Goal: Ask a question

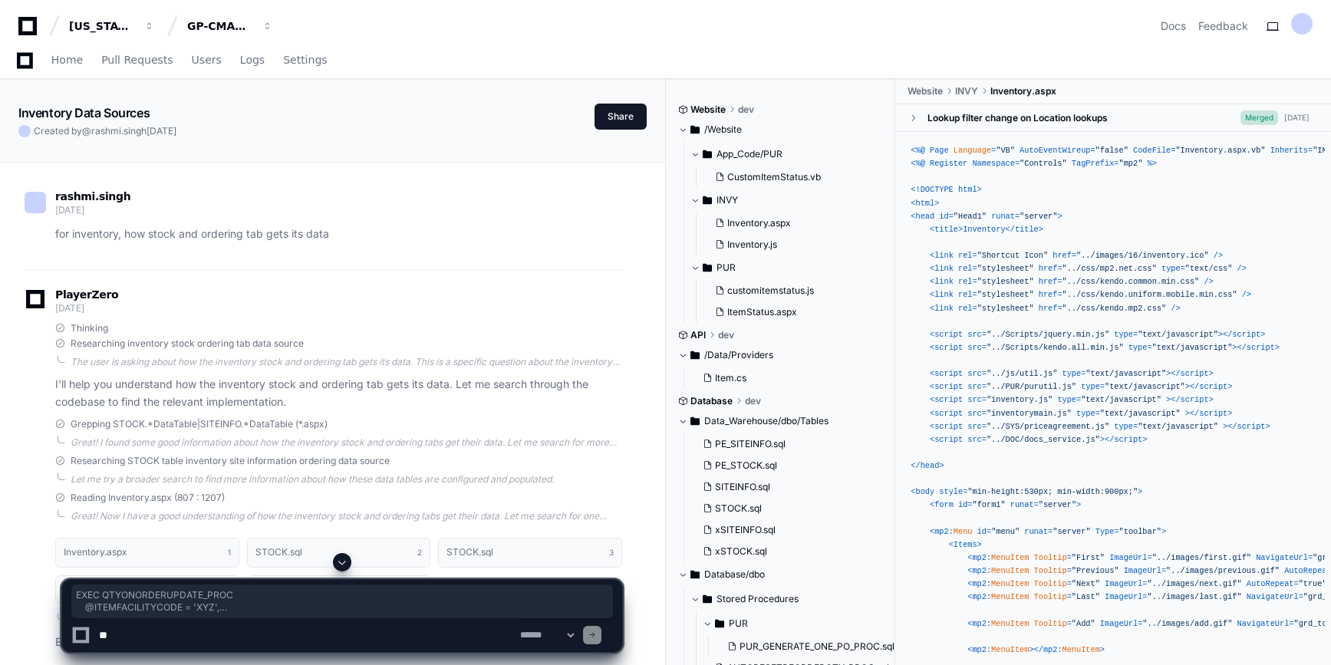
scroll to position [9497, 0]
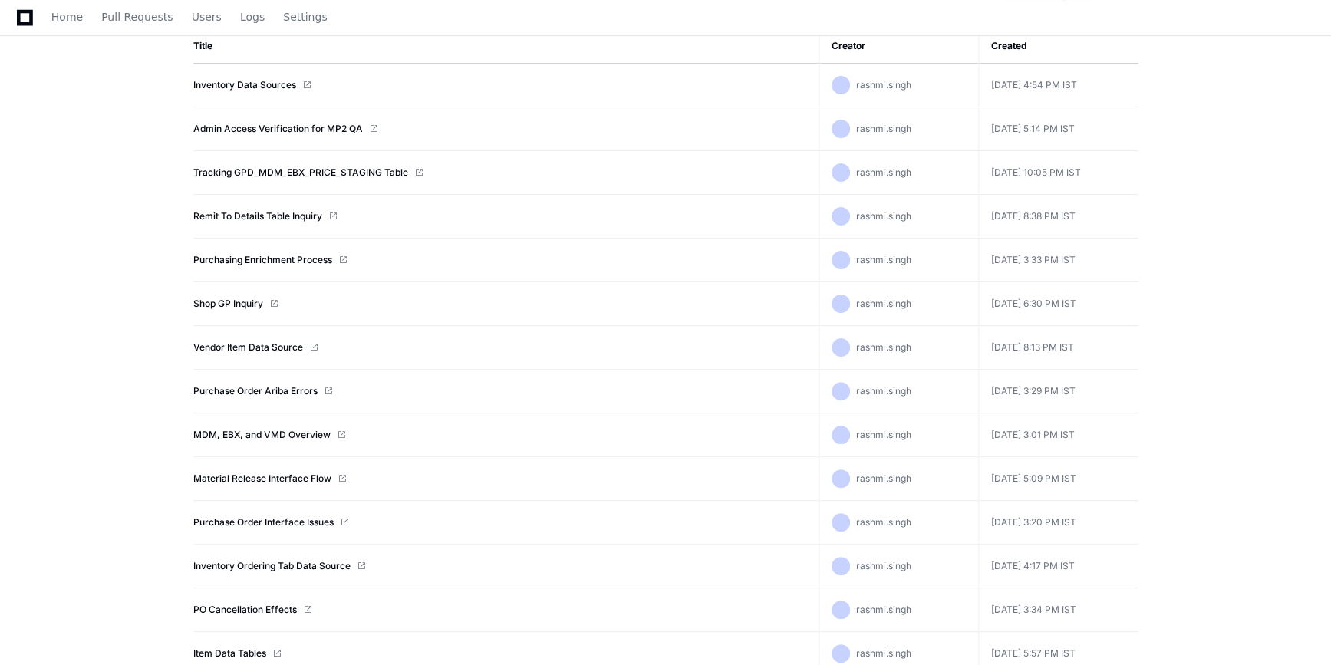
scroll to position [245, 0]
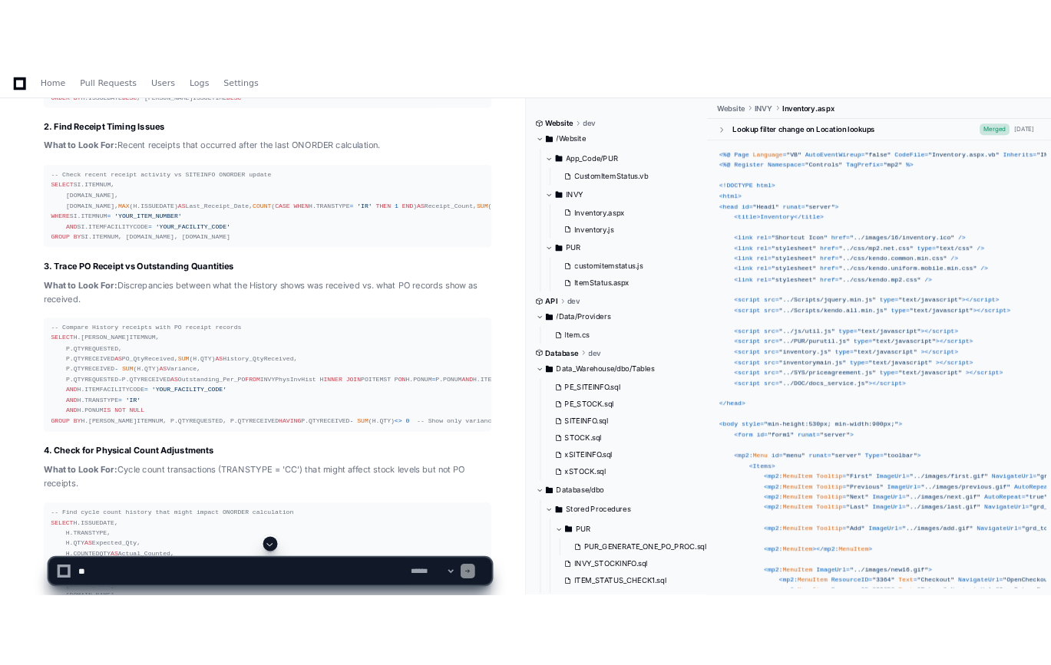
scroll to position [4467, 0]
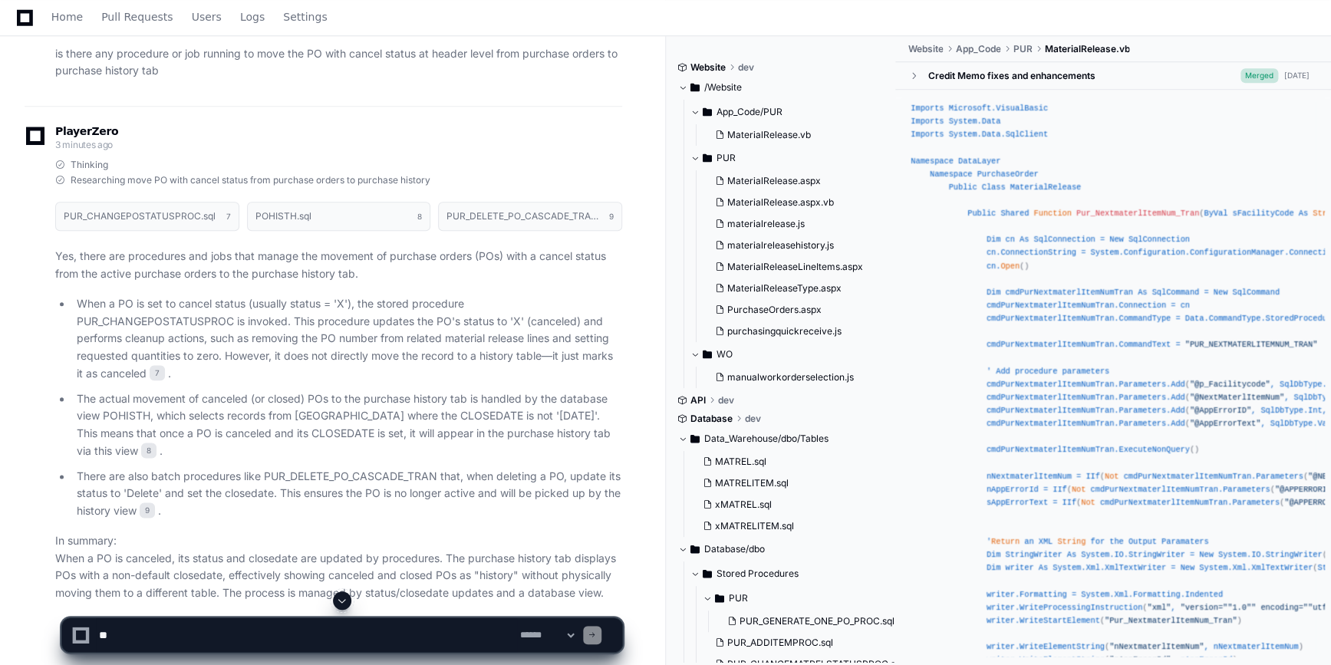
scroll to position [9484, 0]
click at [220, 629] on textarea at bounding box center [306, 636] width 421 height 34
type textarea "*"
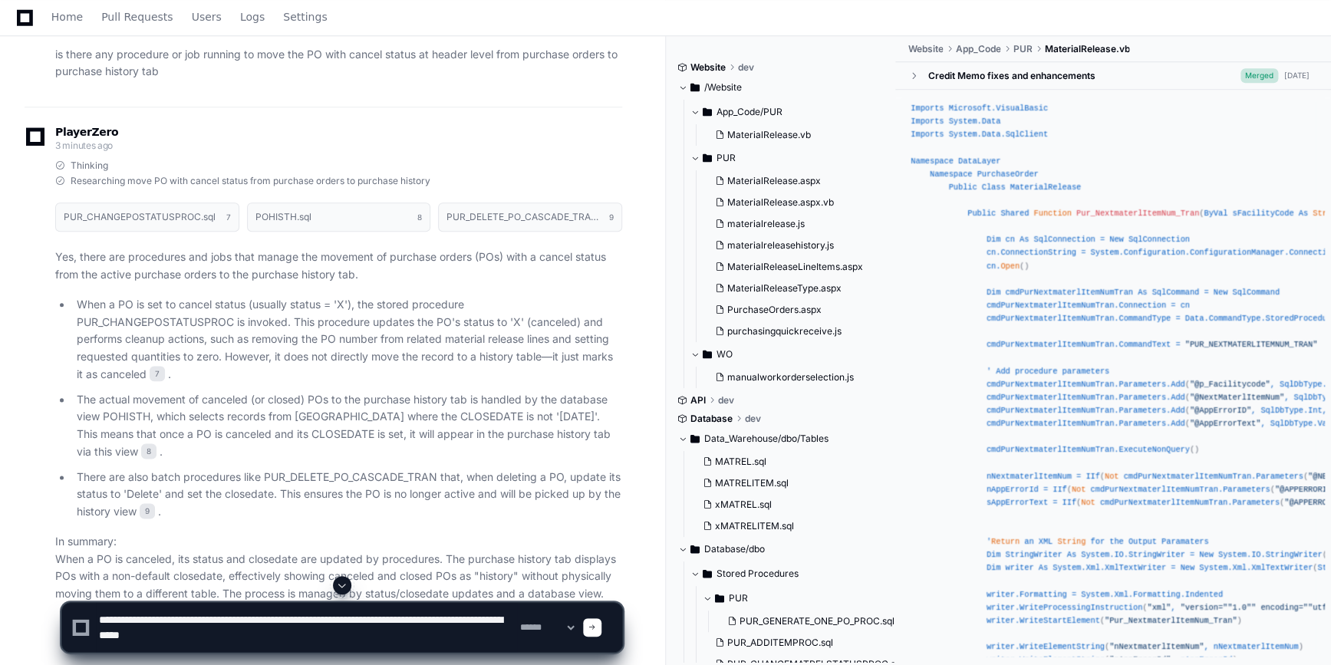
type textarea "**********"
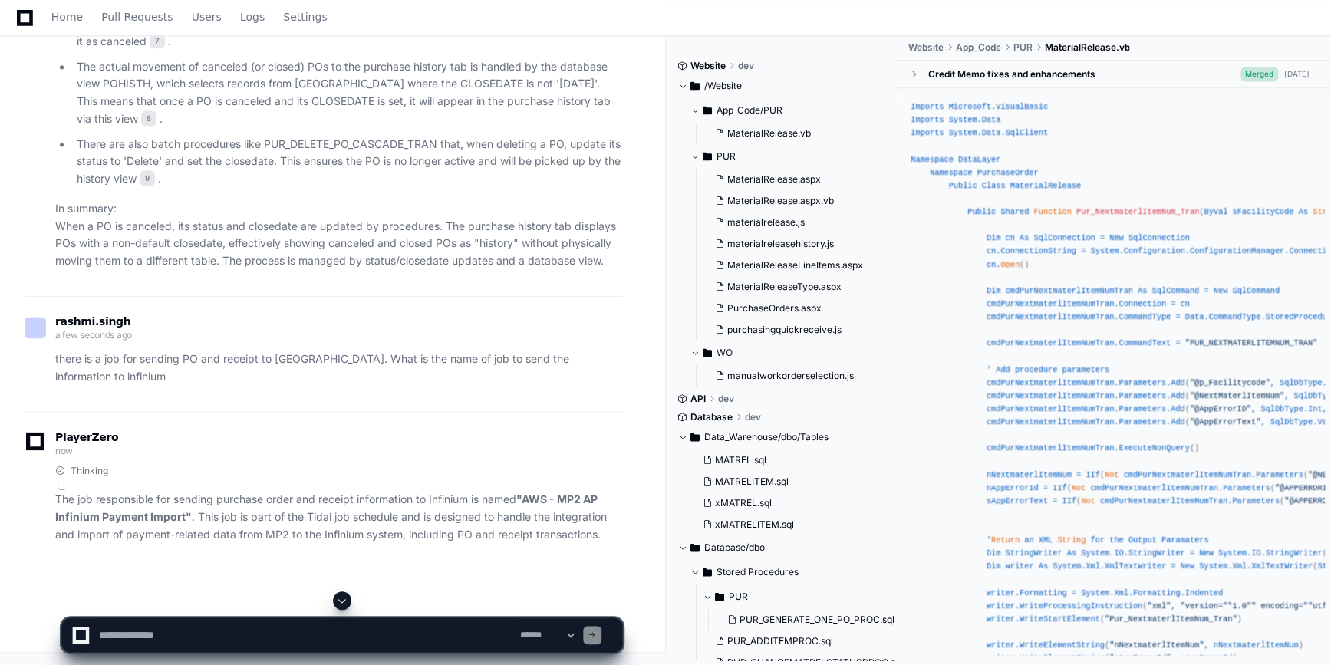
scroll to position [10134, 0]
